Goal: Task Accomplishment & Management: Use online tool/utility

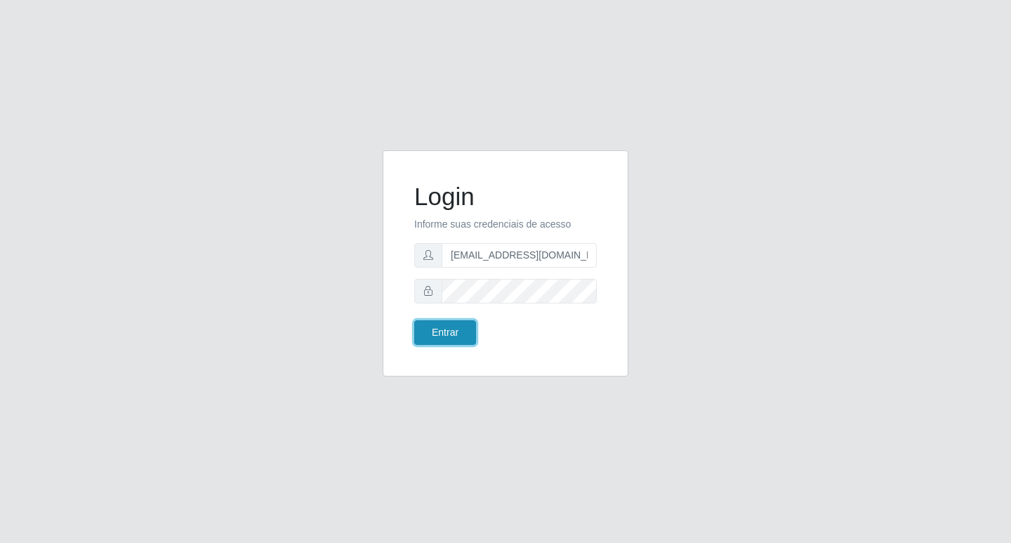
click at [441, 328] on button "Entrar" at bounding box center [445, 332] width 62 height 25
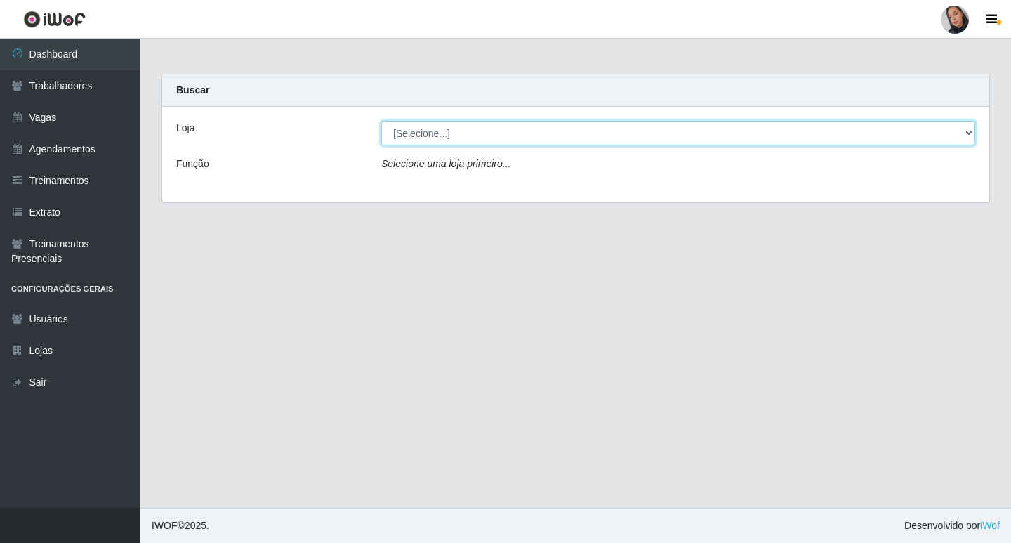
click at [438, 133] on select "[Selecione...] Supermercado [GEOGRAPHIC_DATA]" at bounding box center [678, 133] width 594 height 25
select select "165"
click at [381, 121] on select "[Selecione...] Supermercado [GEOGRAPHIC_DATA]" at bounding box center [678, 133] width 594 height 25
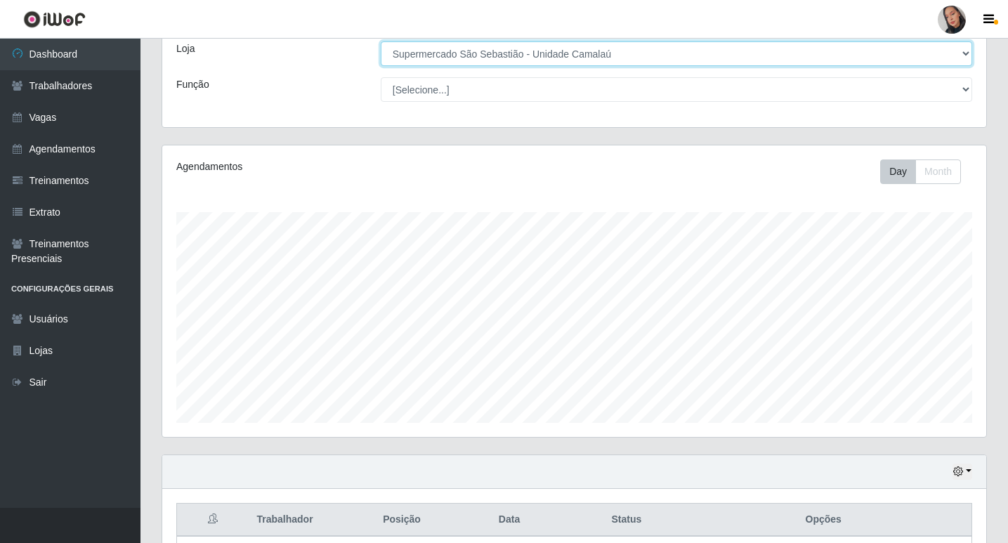
scroll to position [202, 0]
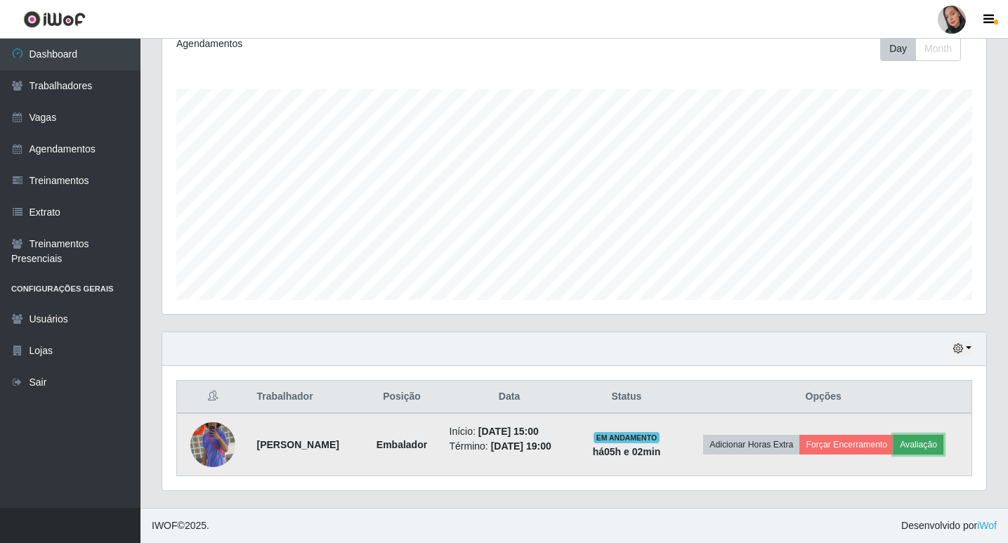
click at [943, 444] on button "Avaliação" at bounding box center [918, 445] width 50 height 20
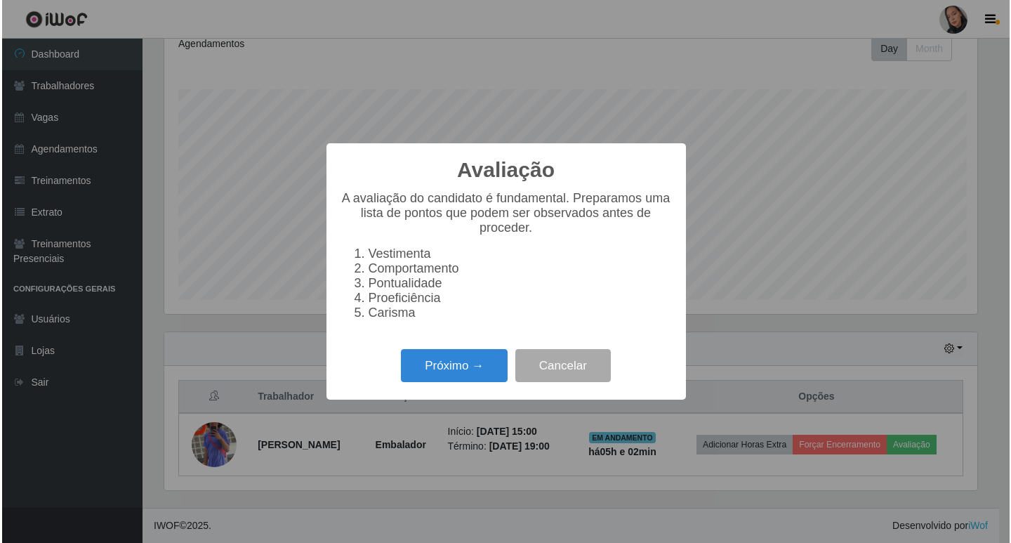
scroll to position [291, 817]
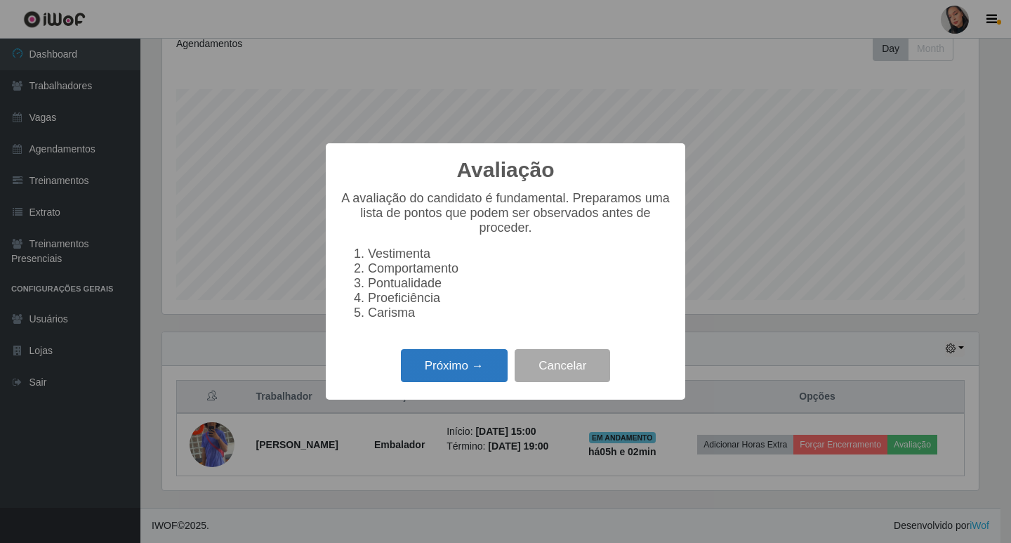
click at [465, 381] on button "Próximo →" at bounding box center [454, 365] width 107 height 33
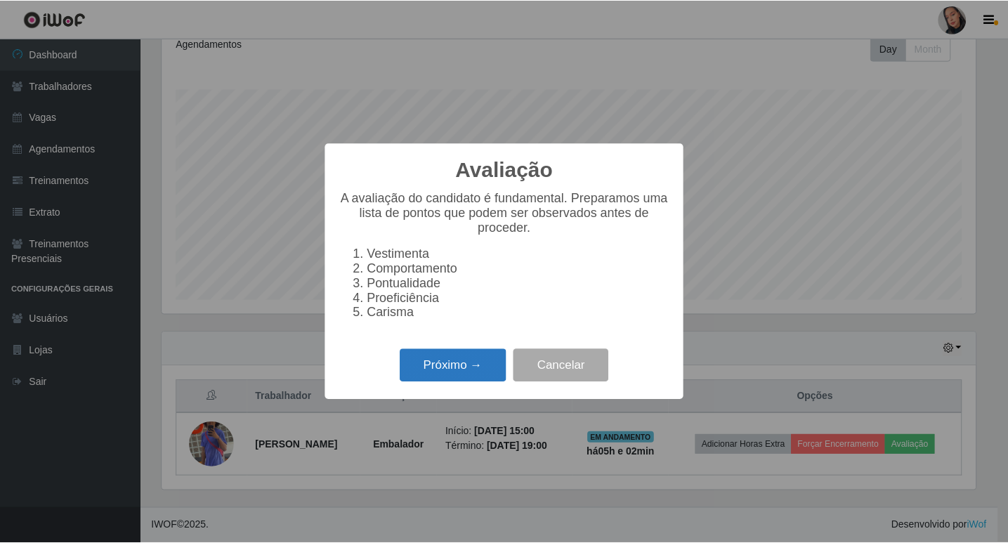
scroll to position [702067, 701542]
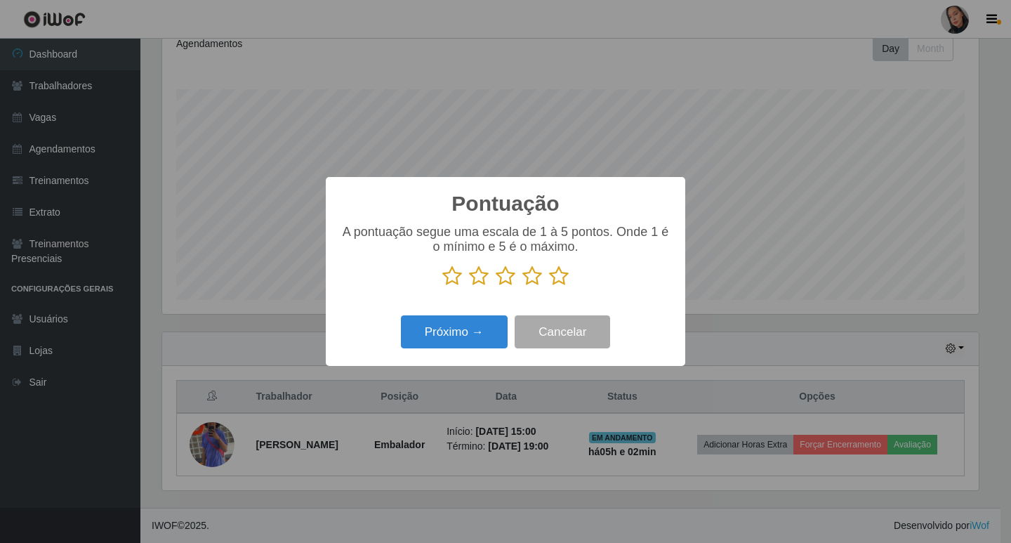
click at [478, 282] on icon at bounding box center [479, 275] width 20 height 21
click at [469, 287] on input "radio" at bounding box center [469, 287] width 0 height 0
click at [547, 321] on button "Cancelar" at bounding box center [563, 331] width 96 height 33
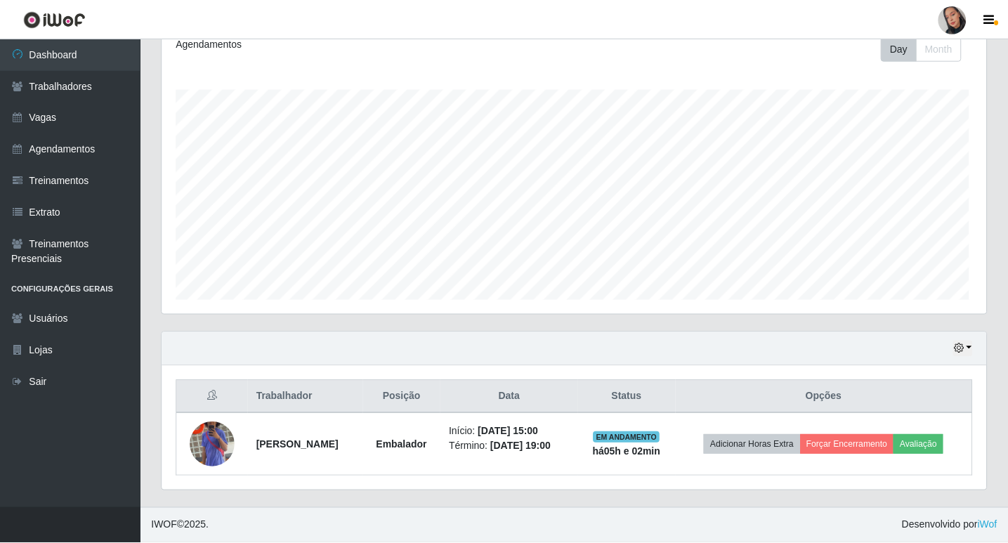
scroll to position [291, 824]
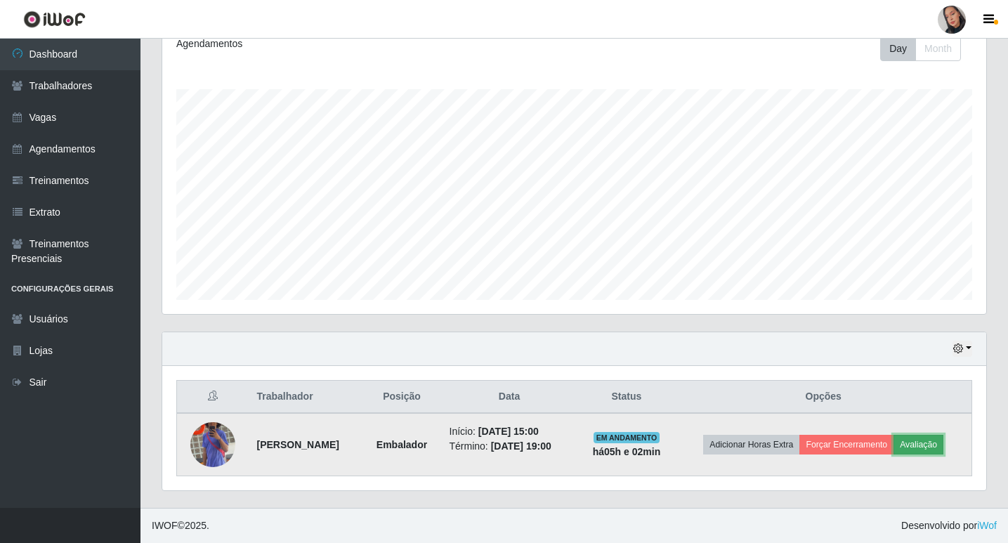
click at [943, 440] on button "Avaliação" at bounding box center [918, 445] width 50 height 20
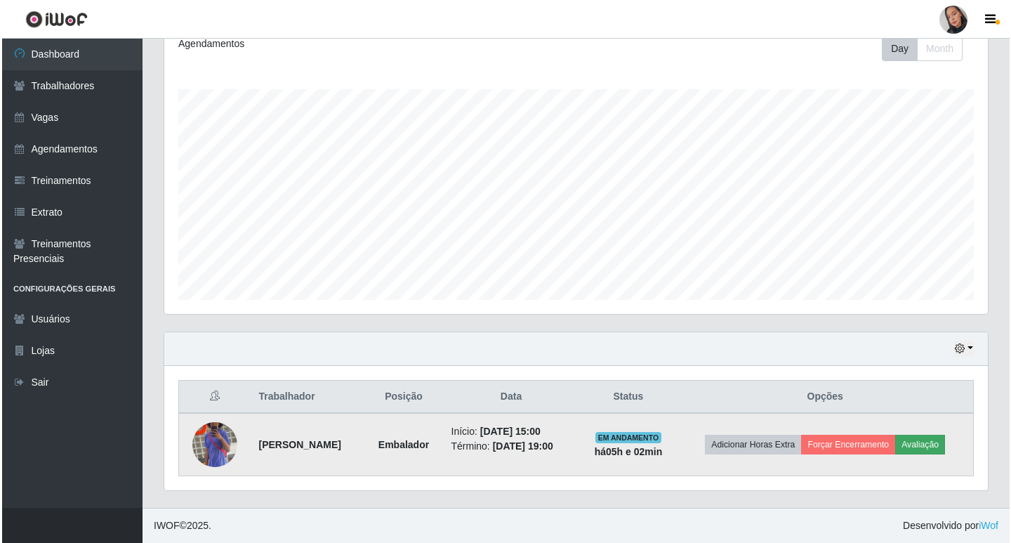
scroll to position [291, 817]
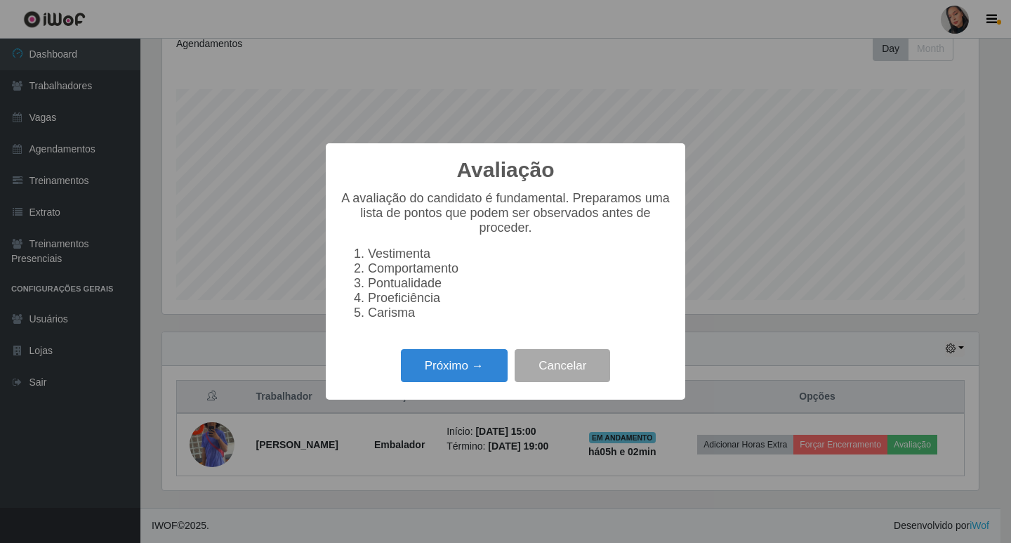
click at [432, 355] on div "Próximo → Cancelar" at bounding box center [506, 366] width 332 height 40
click at [450, 374] on button "Próximo →" at bounding box center [454, 365] width 107 height 33
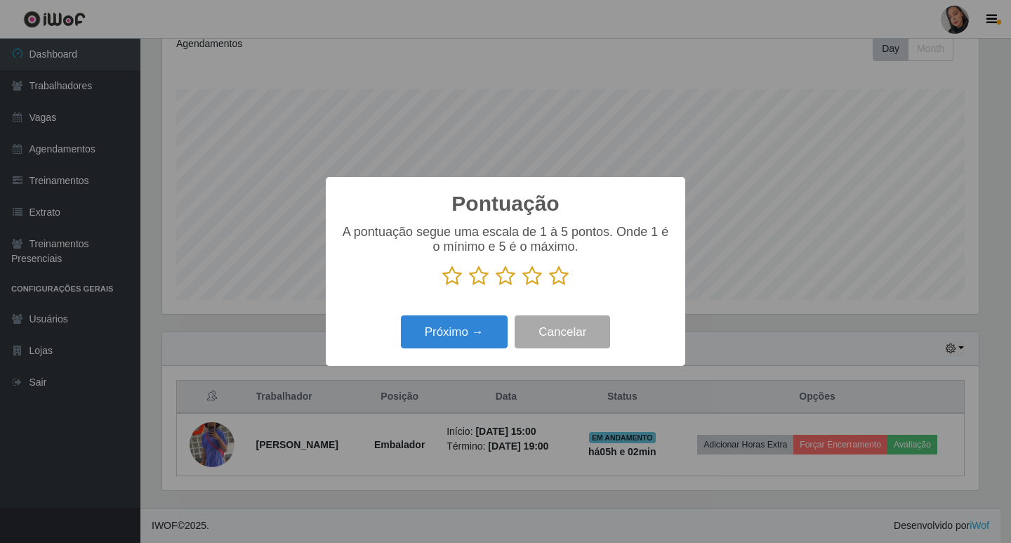
click at [480, 277] on icon at bounding box center [479, 275] width 20 height 21
click at [469, 287] on input "radio" at bounding box center [469, 287] width 0 height 0
click at [465, 327] on button "Próximo →" at bounding box center [454, 331] width 107 height 33
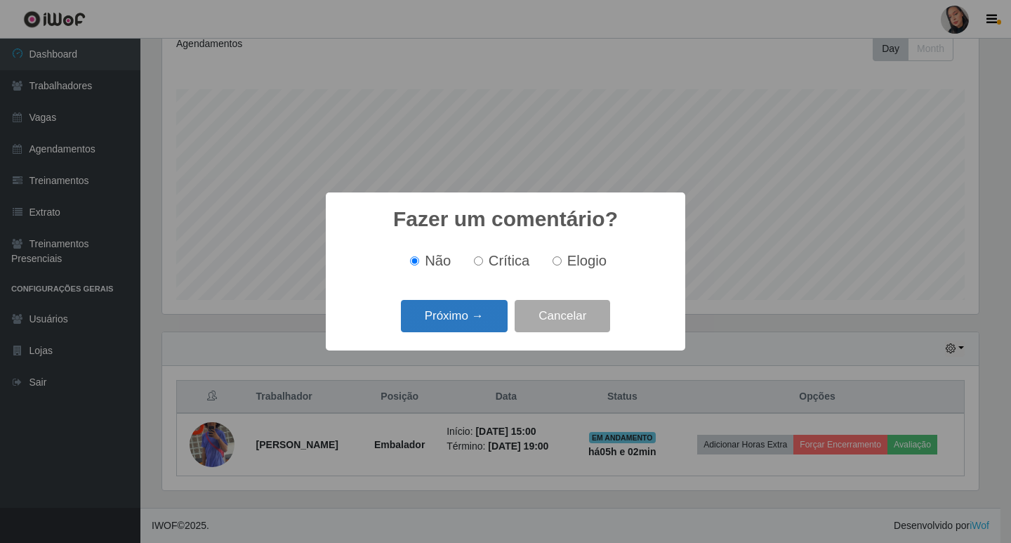
click at [441, 324] on button "Próximo →" at bounding box center [454, 316] width 107 height 33
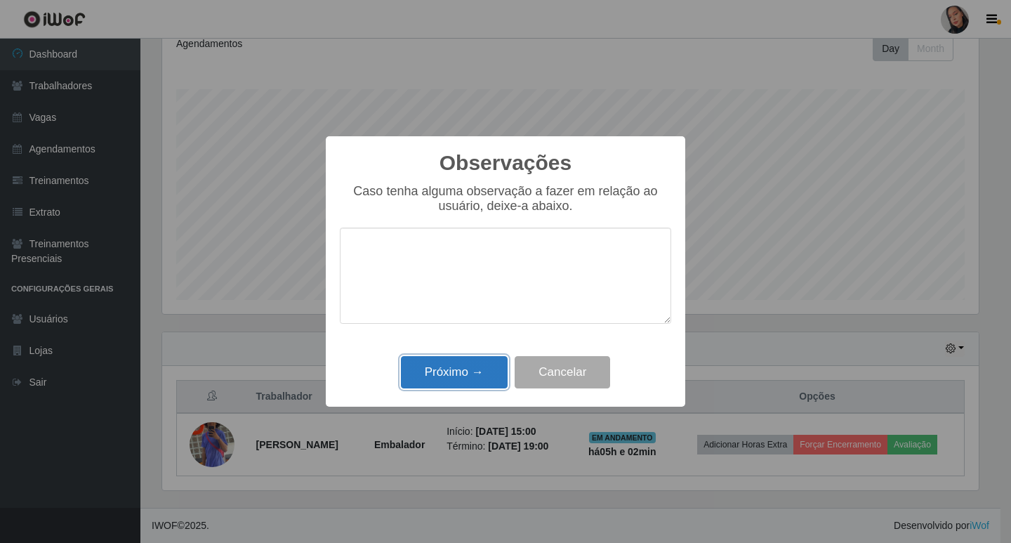
click at [434, 369] on button "Próximo →" at bounding box center [454, 372] width 107 height 33
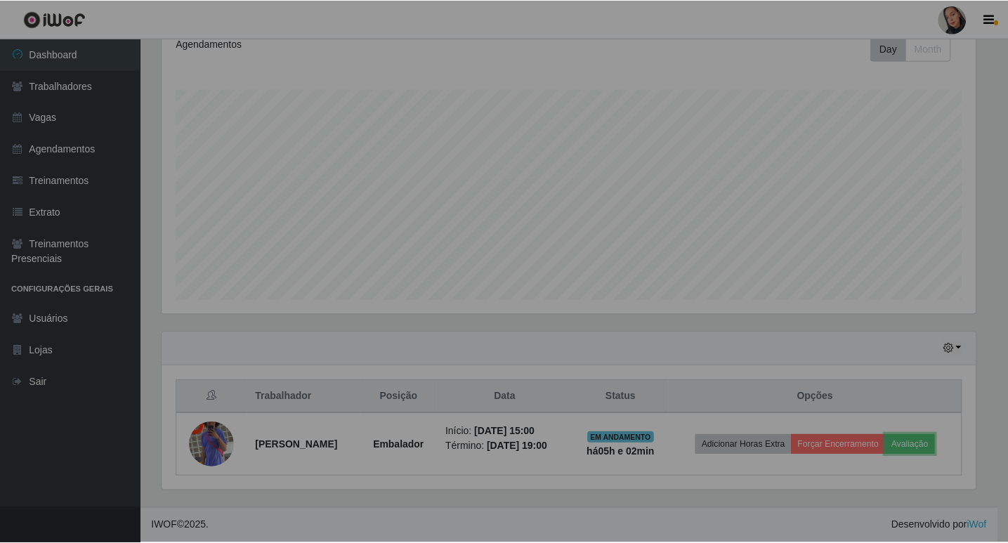
scroll to position [291, 824]
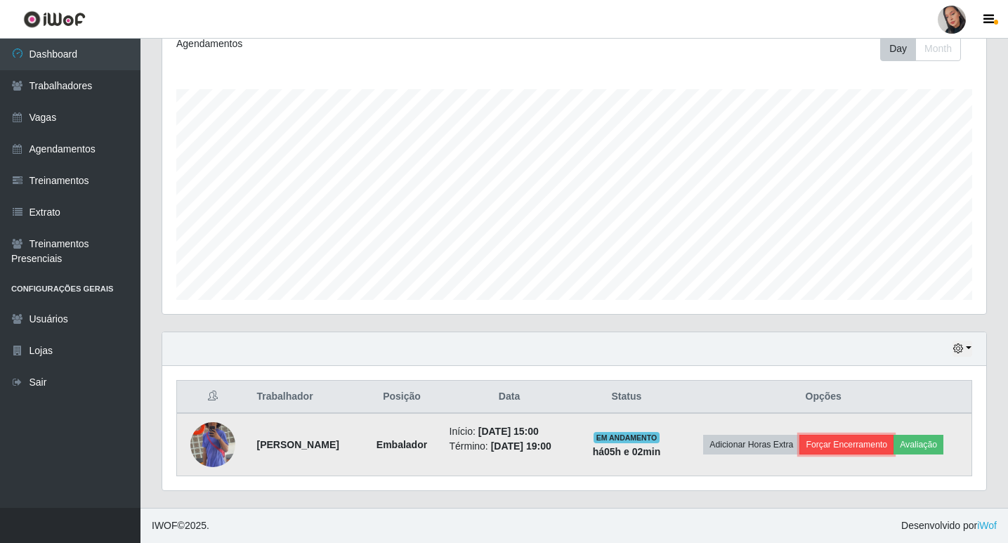
click at [891, 453] on button "Forçar Encerramento" at bounding box center [846, 445] width 94 height 20
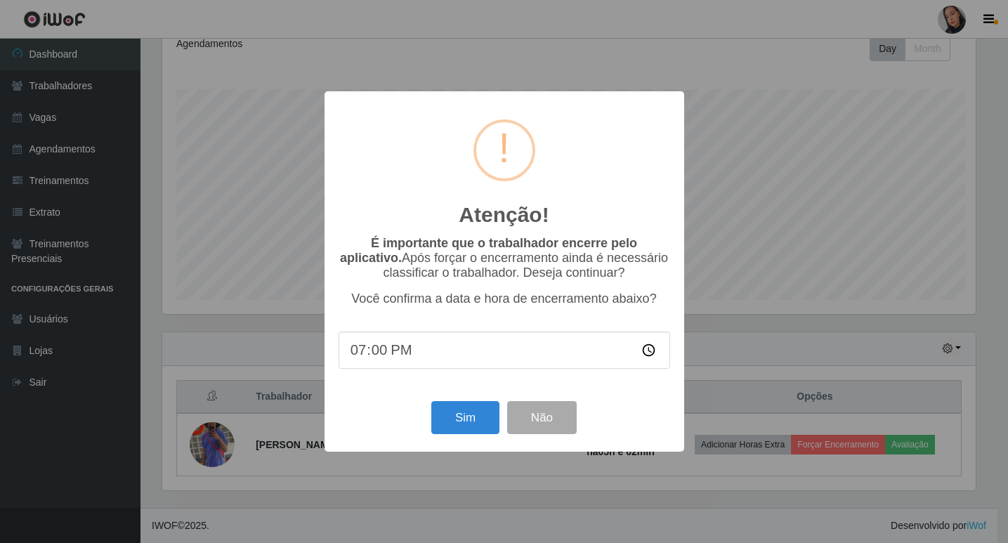
scroll to position [291, 817]
click at [473, 417] on button "Sim" at bounding box center [467, 417] width 68 height 33
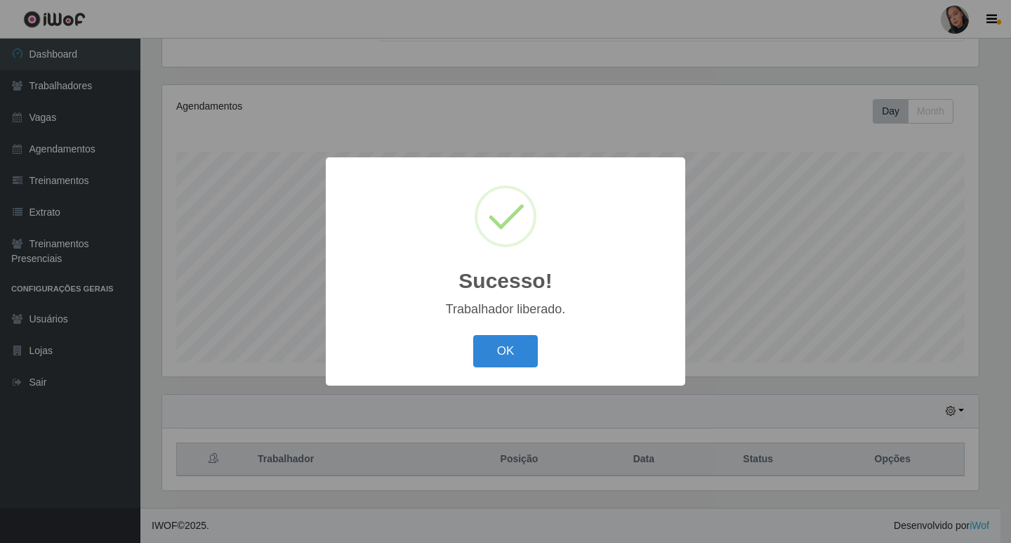
click at [494, 371] on div "OK Cancel" at bounding box center [506, 351] width 332 height 40
drag, startPoint x: 523, startPoint y: 345, endPoint x: 848, endPoint y: 186, distance: 361.2
click at [577, 324] on div "Sucesso! × Trabalhador liberado. OK Cancel" at bounding box center [506, 271] width 360 height 228
click at [505, 336] on button "OK" at bounding box center [505, 351] width 65 height 33
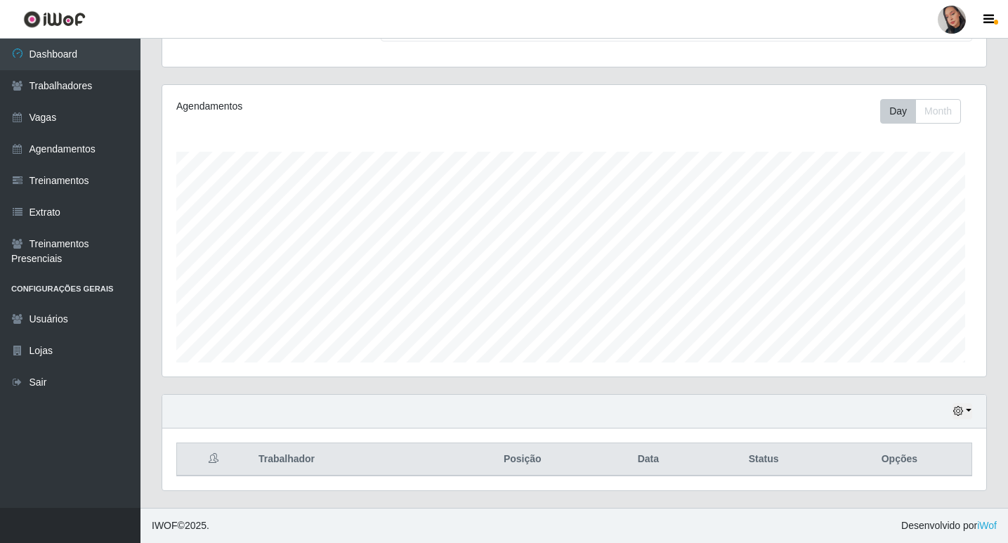
scroll to position [291, 824]
click at [962, 30] on link at bounding box center [952, 20] width 42 height 28
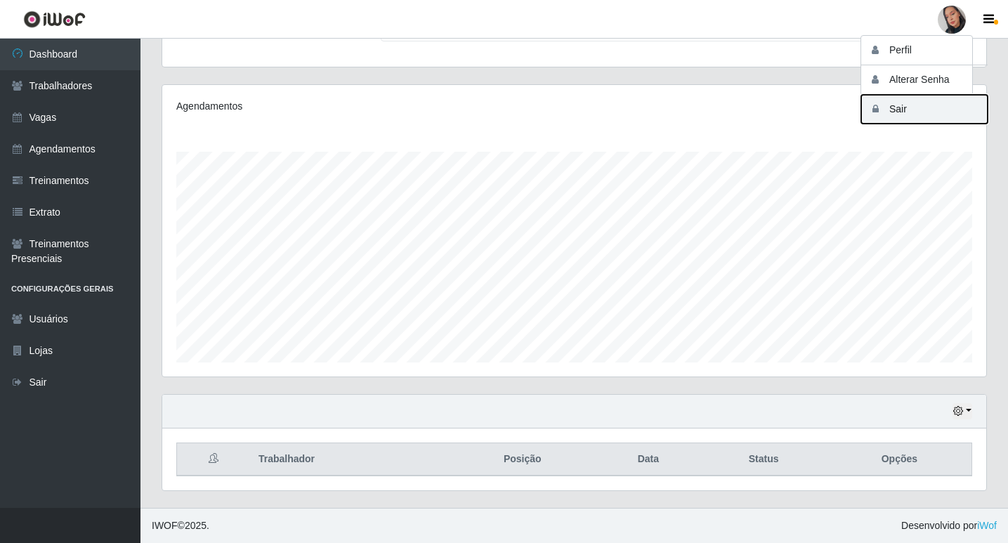
click at [925, 114] on button "Sair" at bounding box center [924, 109] width 126 height 29
